Goal: Information Seeking & Learning: Learn about a topic

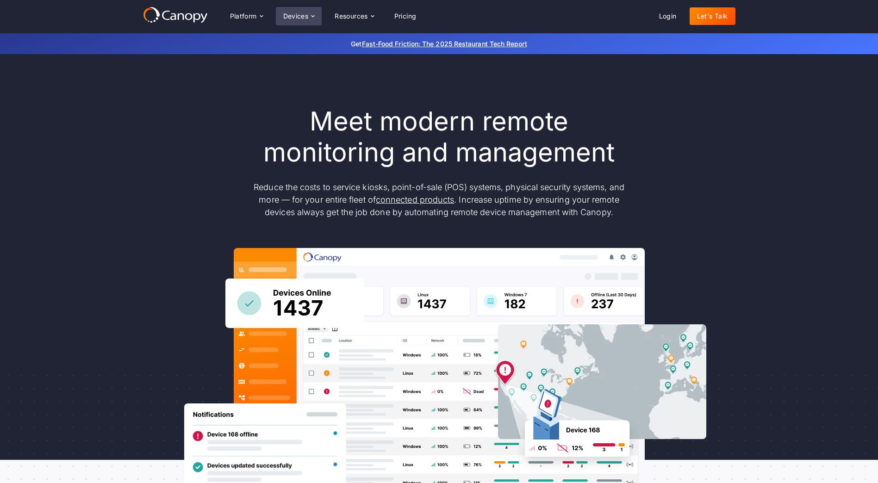
click at [315, 16] on icon at bounding box center [312, 16] width 7 height 7
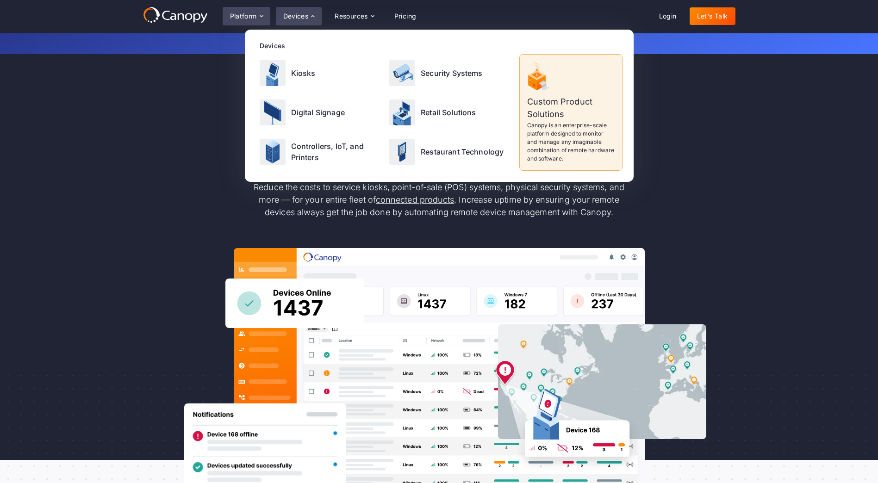
click at [264, 17] on icon at bounding box center [261, 16] width 7 height 7
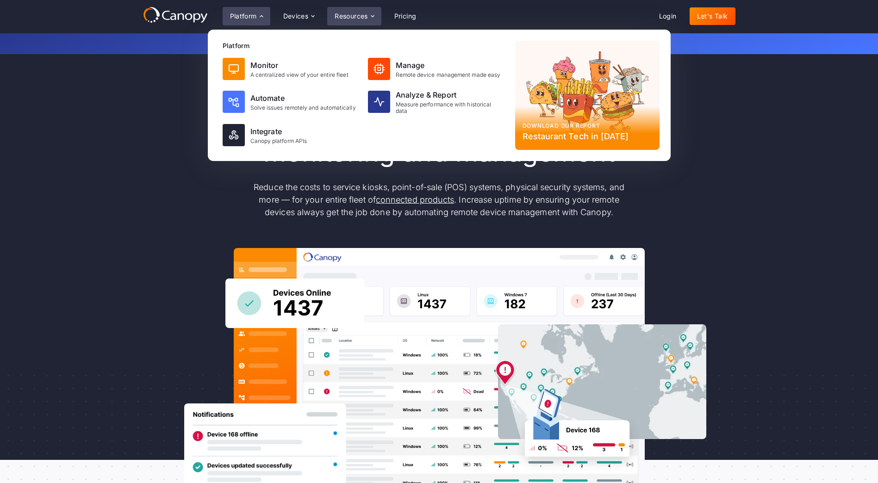
click at [375, 18] on icon at bounding box center [372, 16] width 7 height 7
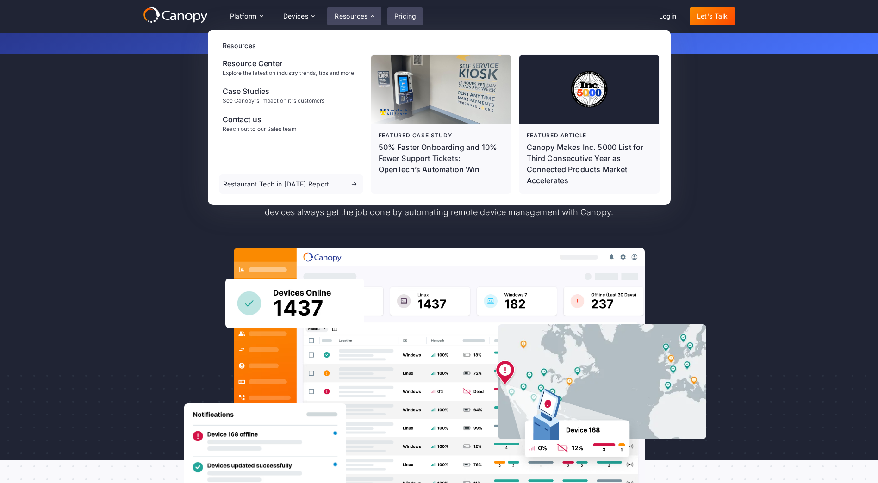
click at [413, 16] on link "Pricing" at bounding box center [405, 16] width 37 height 18
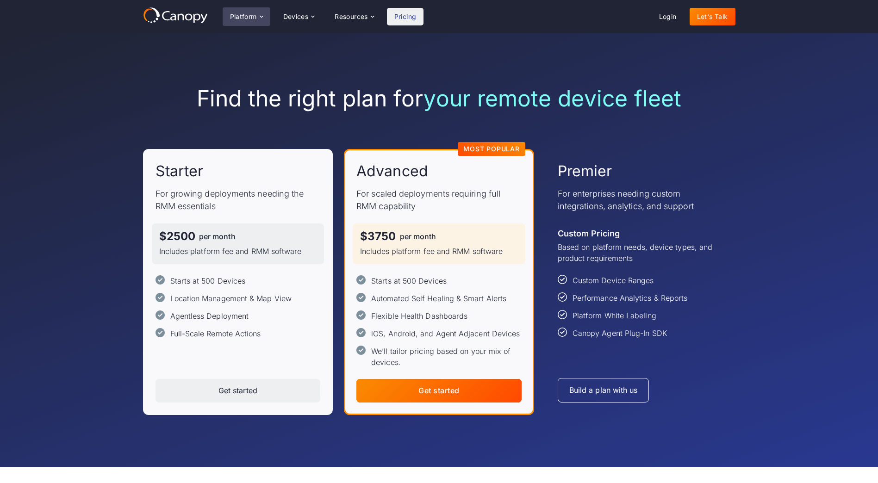
click at [242, 14] on div "Platform" at bounding box center [243, 16] width 27 height 6
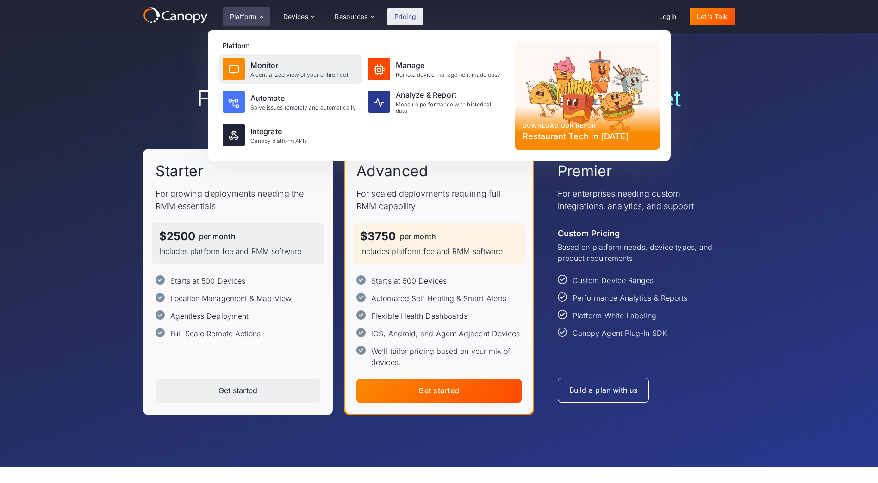
click at [264, 72] on div "A centralized view of your entire fleet" at bounding box center [300, 75] width 98 height 6
